Goal: Transaction & Acquisition: Purchase product/service

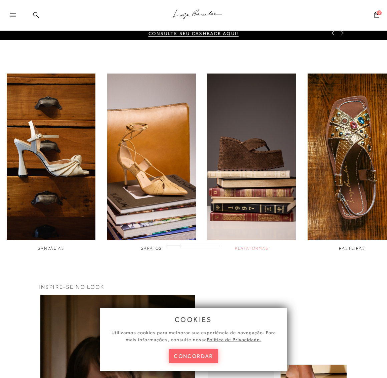
scroll to position [166, 0]
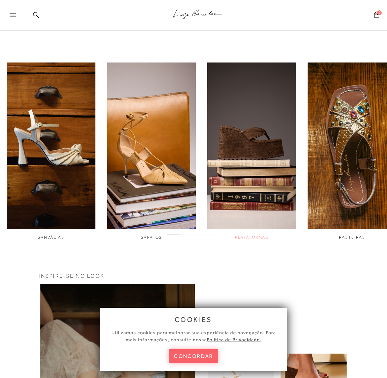
click at [256, 237] on span "PLATAFORMAS" at bounding box center [251, 237] width 33 height 5
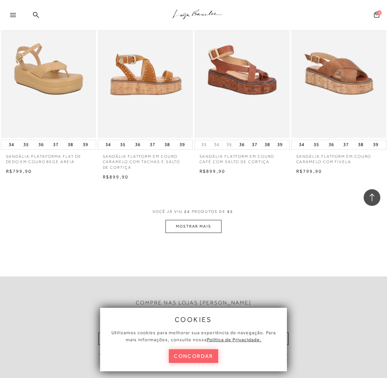
scroll to position [1036, 0]
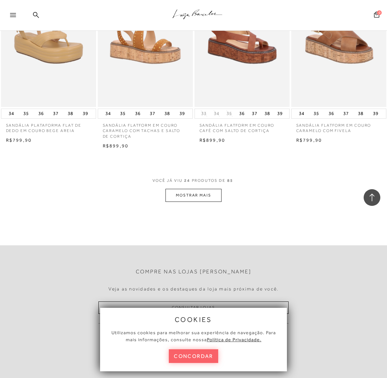
click at [202, 195] on button "MOSTRAR MAIS" at bounding box center [194, 195] width 56 height 13
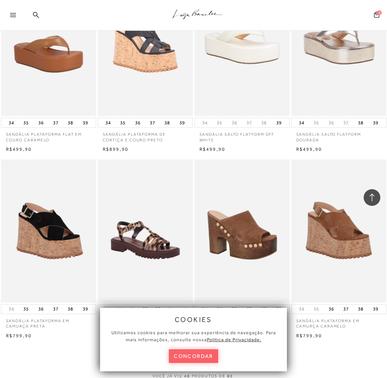
scroll to position [1993, 0]
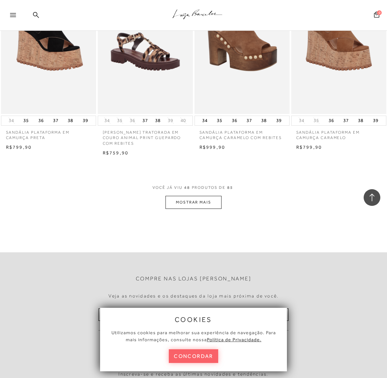
click at [203, 199] on button "MOSTRAR MAIS" at bounding box center [194, 202] width 56 height 13
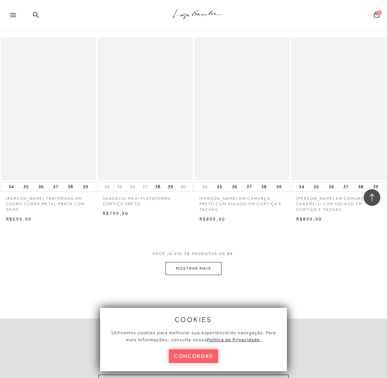
scroll to position [3262, 0]
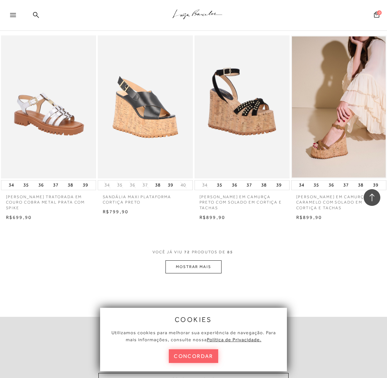
click at [201, 266] on button "MOSTRAR MAIS" at bounding box center [194, 266] width 56 height 13
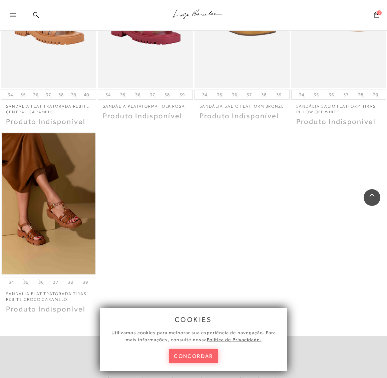
scroll to position [3944, 0]
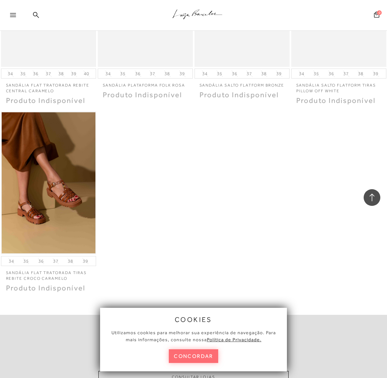
click at [204, 354] on button "concordar" at bounding box center [193, 356] width 49 height 14
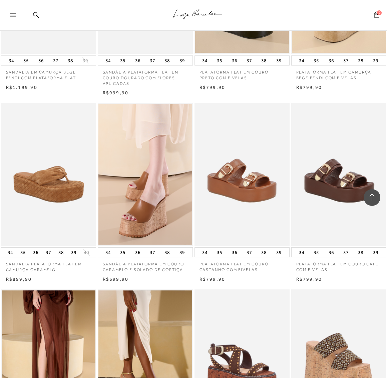
scroll to position [0, 0]
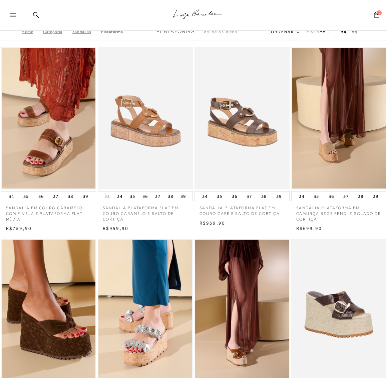
click at [31, 32] on link "Home" at bounding box center [32, 31] width 21 height 5
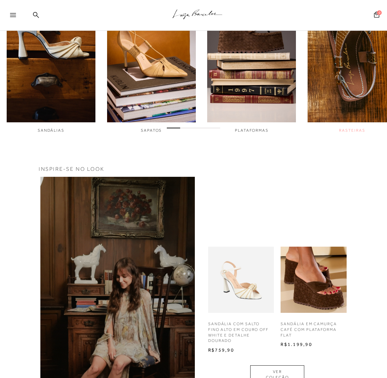
scroll to position [274, 0]
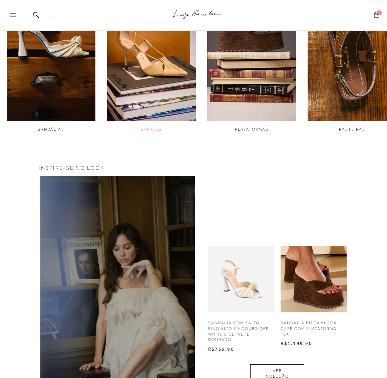
click at [137, 79] on img "2 / 6" at bounding box center [151, 38] width 89 height 166
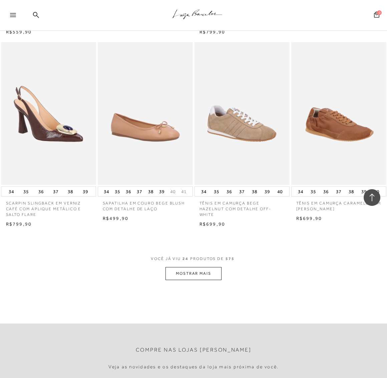
scroll to position [966, 0]
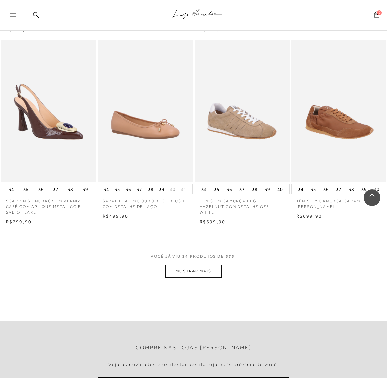
click at [192, 273] on button "MOSTRAR MAIS" at bounding box center [194, 271] width 56 height 13
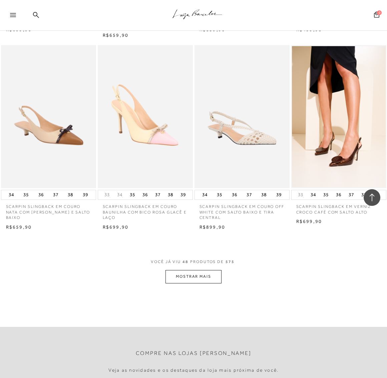
scroll to position [2102, 0]
click at [204, 273] on button "MOSTRAR MAIS" at bounding box center [194, 275] width 56 height 13
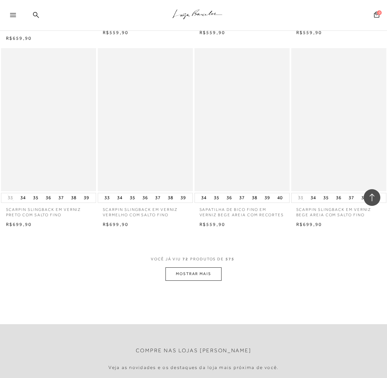
scroll to position [3255, 0]
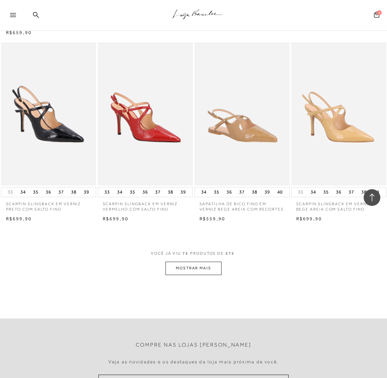
click at [203, 271] on button "MOSTRAR MAIS" at bounding box center [194, 268] width 56 height 13
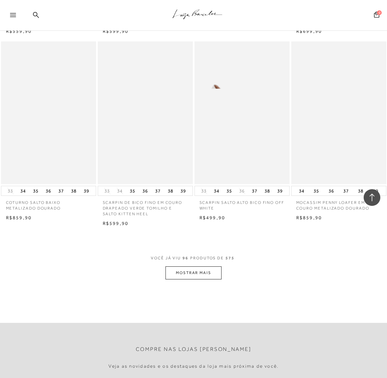
scroll to position [4392, 0]
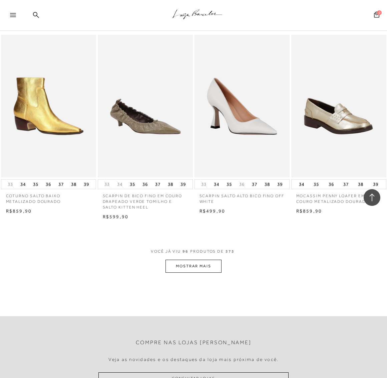
click at [202, 266] on button "MOSTRAR MAIS" at bounding box center [194, 266] width 56 height 13
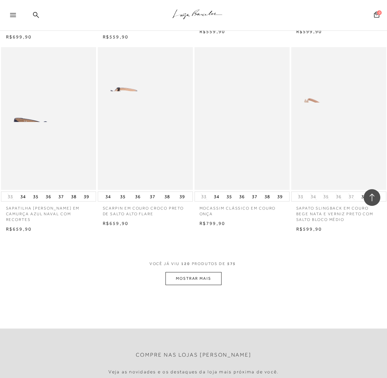
scroll to position [5528, 0]
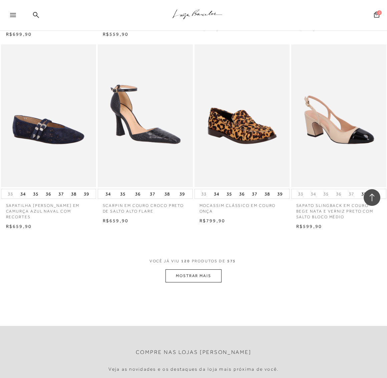
click at [202, 269] on button "MOSTRAR MAIS" at bounding box center [194, 275] width 56 height 13
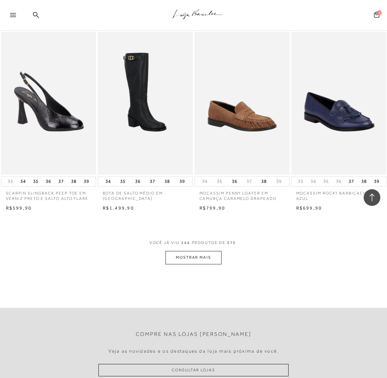
scroll to position [6695, 0]
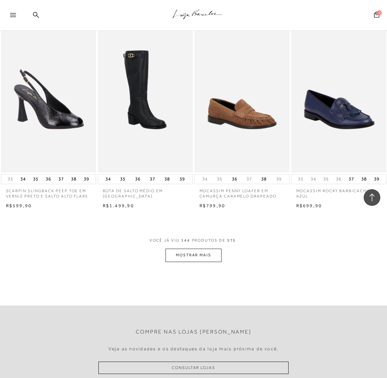
click at [177, 249] on button "MOSTRAR MAIS" at bounding box center [194, 255] width 56 height 13
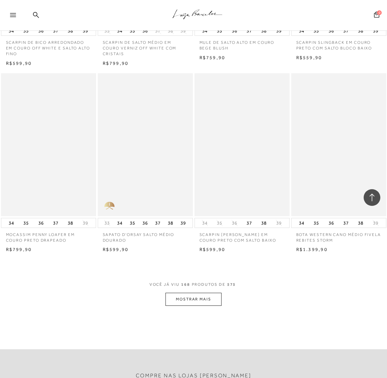
scroll to position [7792, 0]
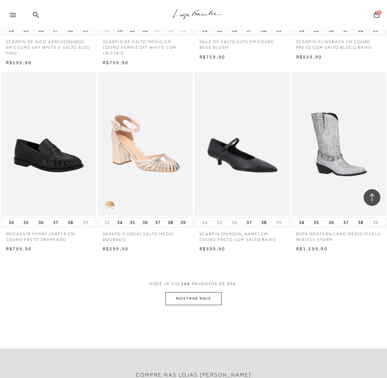
click at [194, 302] on button "MOSTRAR MAIS" at bounding box center [194, 298] width 56 height 13
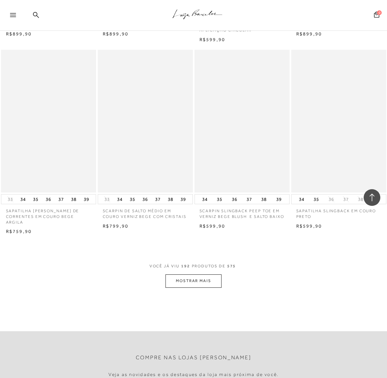
scroll to position [8961, 0]
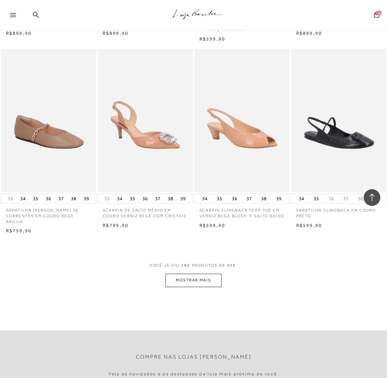
click at [202, 277] on button "MOSTRAR MAIS" at bounding box center [194, 280] width 56 height 13
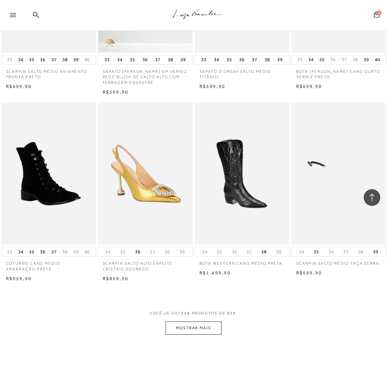
scroll to position [10055, 0]
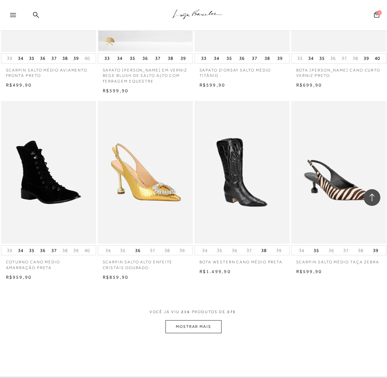
click at [205, 320] on button "MOSTRAR MAIS" at bounding box center [194, 326] width 56 height 13
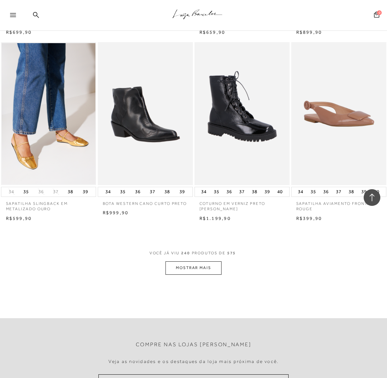
scroll to position [11256, 0]
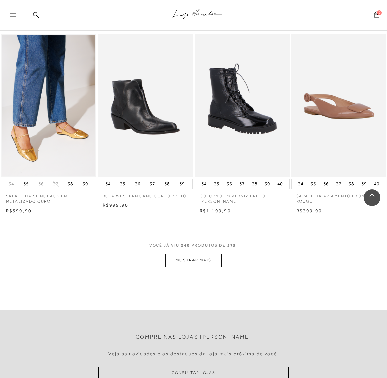
click at [198, 257] on button "MOSTRAR MAIS" at bounding box center [194, 260] width 56 height 13
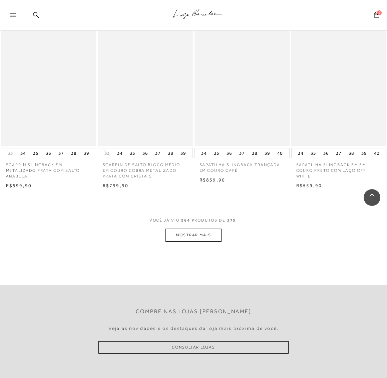
scroll to position [12429, 0]
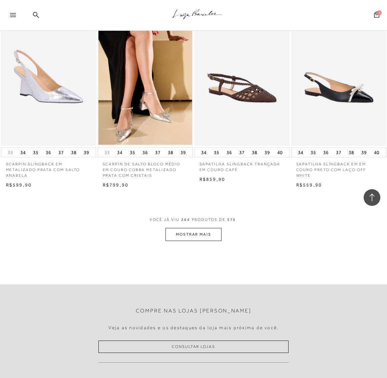
click at [203, 228] on button "MOSTRAR MAIS" at bounding box center [194, 234] width 56 height 13
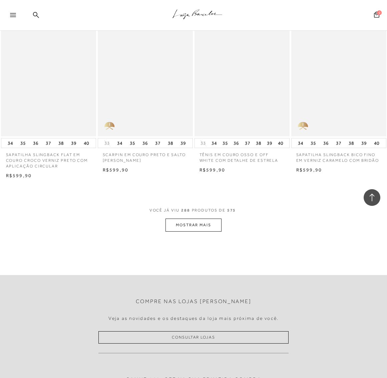
scroll to position [13595, 0]
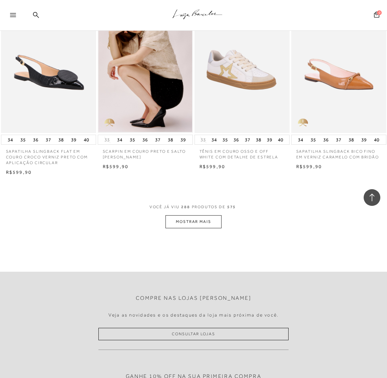
click at [195, 215] on button "MOSTRAR MAIS" at bounding box center [194, 221] width 56 height 13
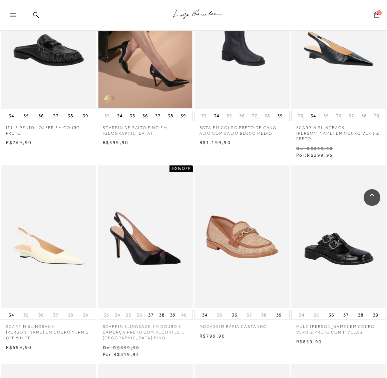
scroll to position [14195, 0]
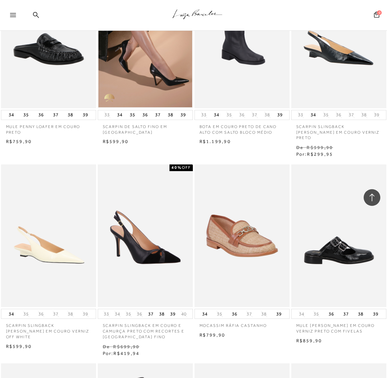
click at [354, 231] on img at bounding box center [339, 235] width 95 height 143
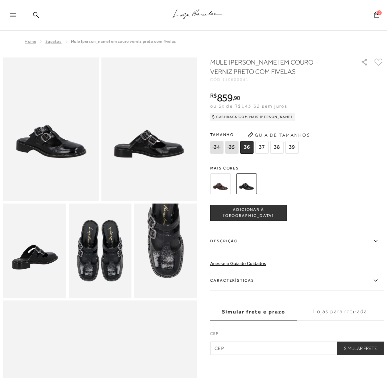
scroll to position [836, 0]
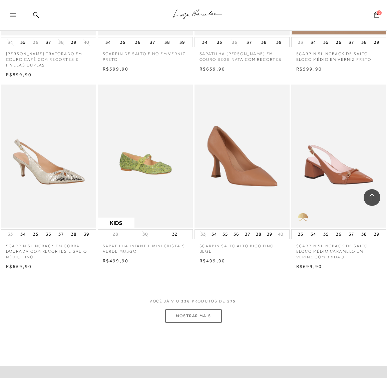
click at [202, 309] on button "MOSTRAR MAIS" at bounding box center [194, 315] width 56 height 13
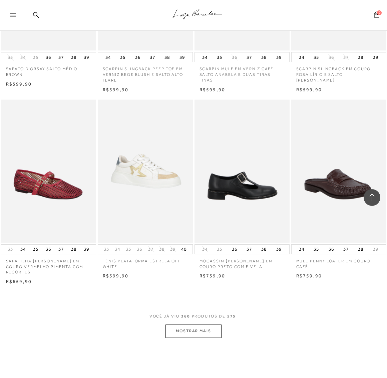
scroll to position [17043, 0]
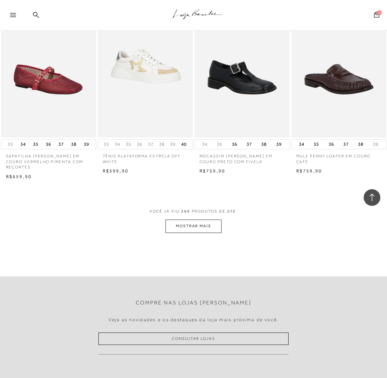
click at [187, 219] on button "MOSTRAR MAIS" at bounding box center [194, 225] width 56 height 13
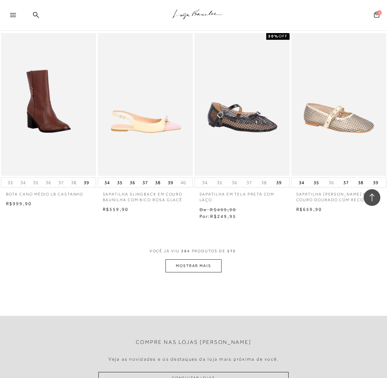
scroll to position [18148, 0]
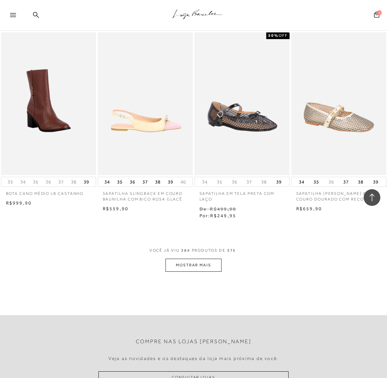
click at [200, 259] on button "MOSTRAR MAIS" at bounding box center [194, 265] width 56 height 13
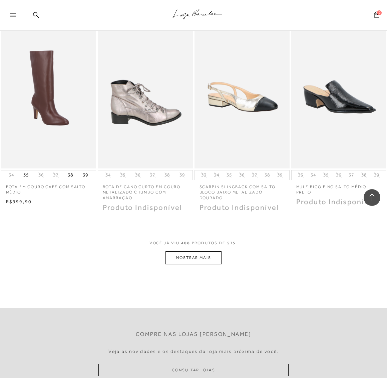
scroll to position [19354, 0]
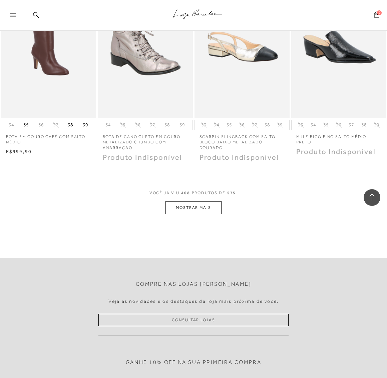
click at [212, 201] on button "MOSTRAR MAIS" at bounding box center [194, 207] width 56 height 13
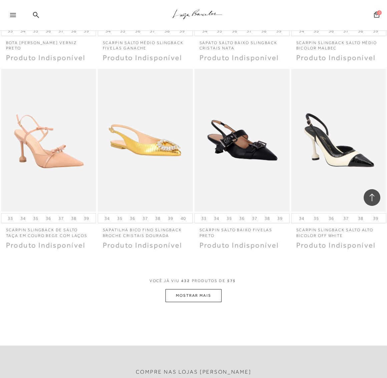
scroll to position [20393, 0]
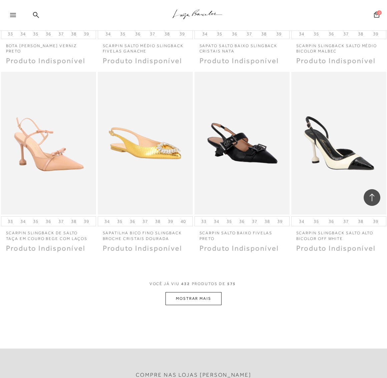
click at [211, 292] on button "MOSTRAR MAIS" at bounding box center [194, 298] width 56 height 13
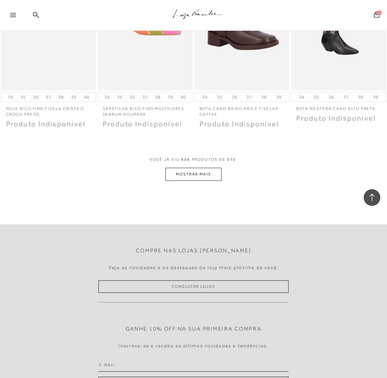
scroll to position [21667, 0]
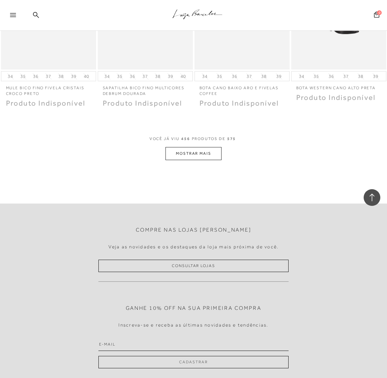
click at [210, 147] on button "MOSTRAR MAIS" at bounding box center [194, 153] width 56 height 13
